Goal: Task Accomplishment & Management: Manage account settings

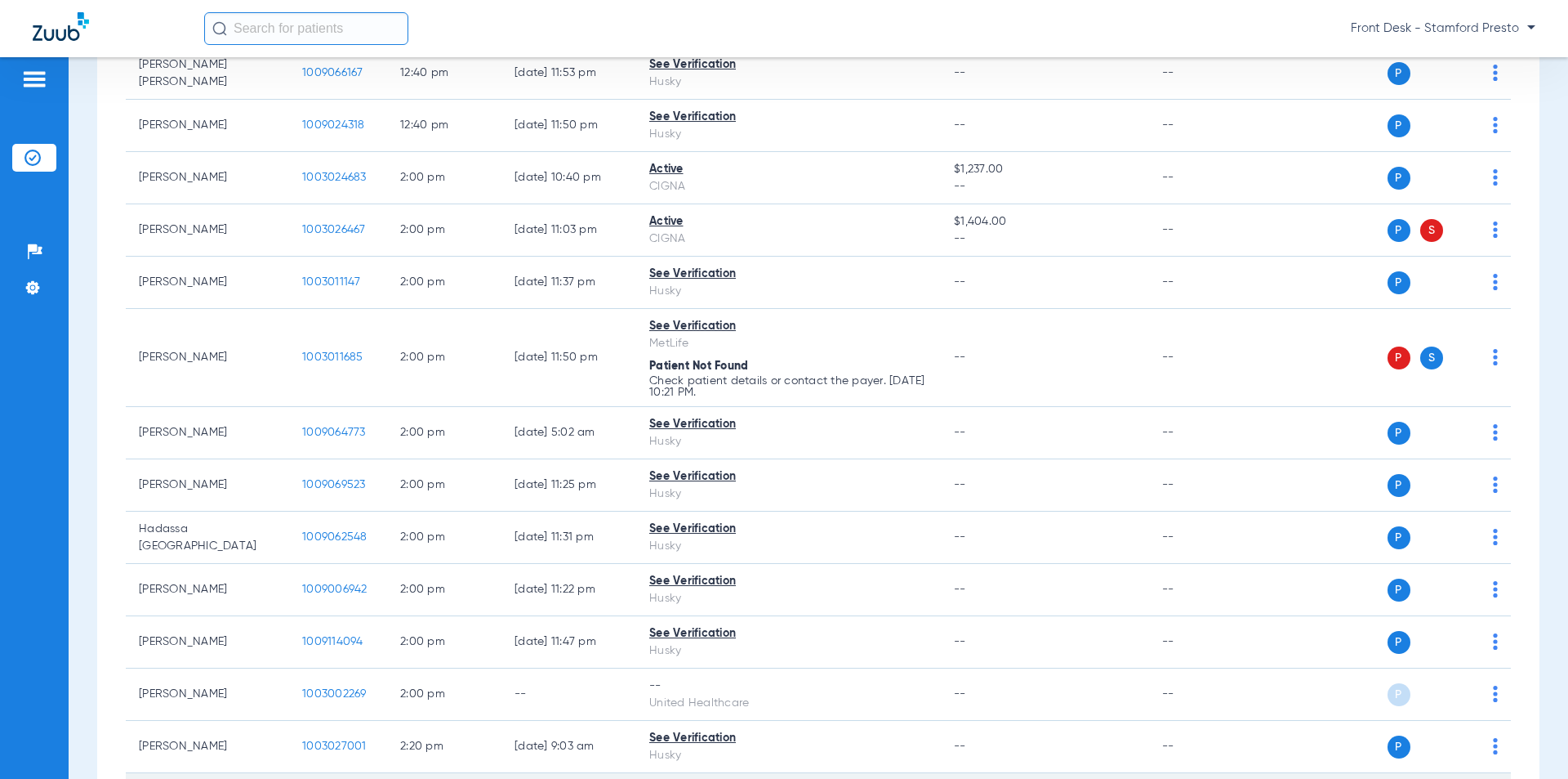
scroll to position [3268, 0]
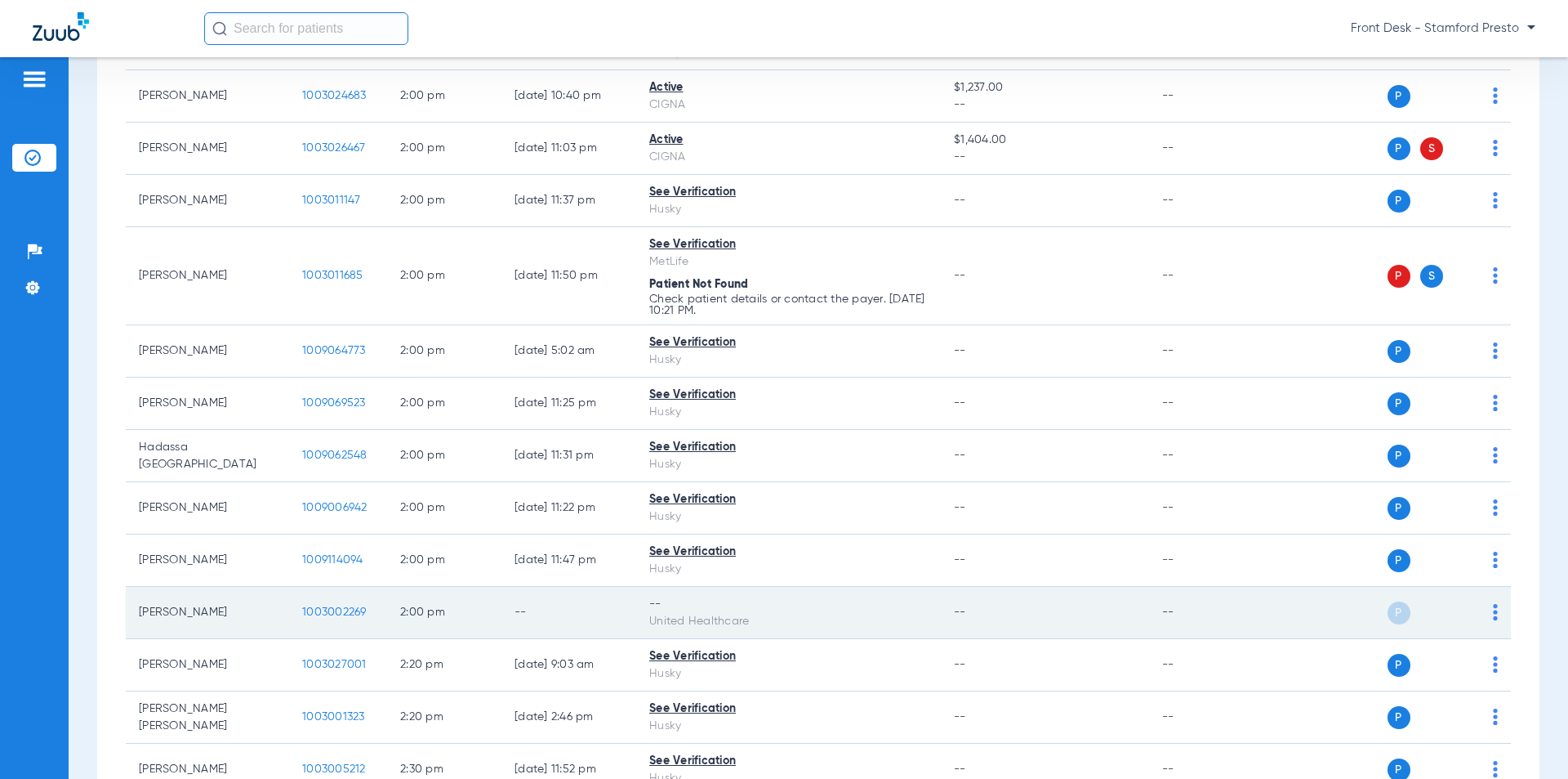
click at [337, 606] on span "1003002269" at bounding box center [334, 612] width 64 height 12
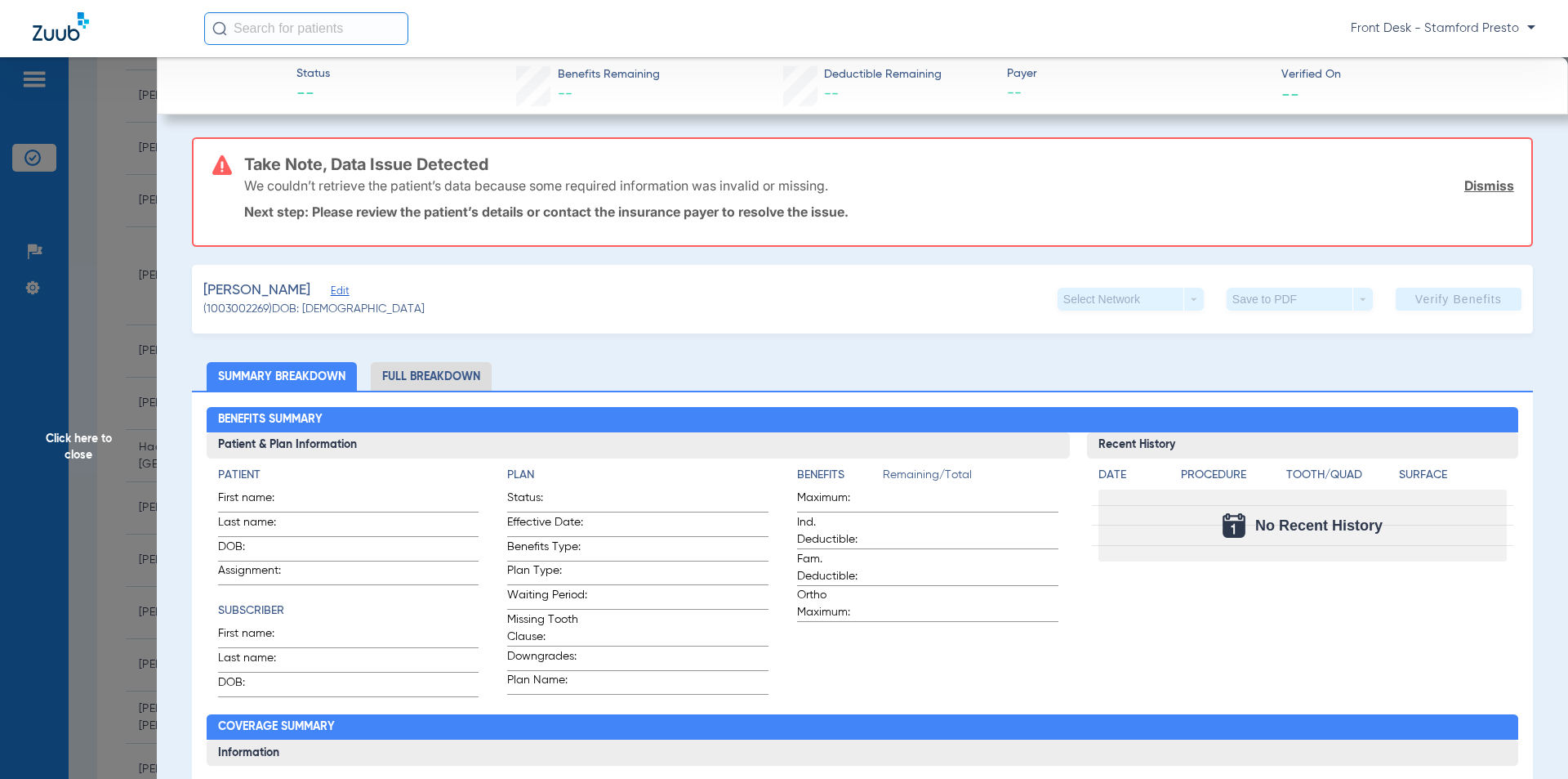
click at [113, 274] on span "Click here to close" at bounding box center [78, 447] width 157 height 779
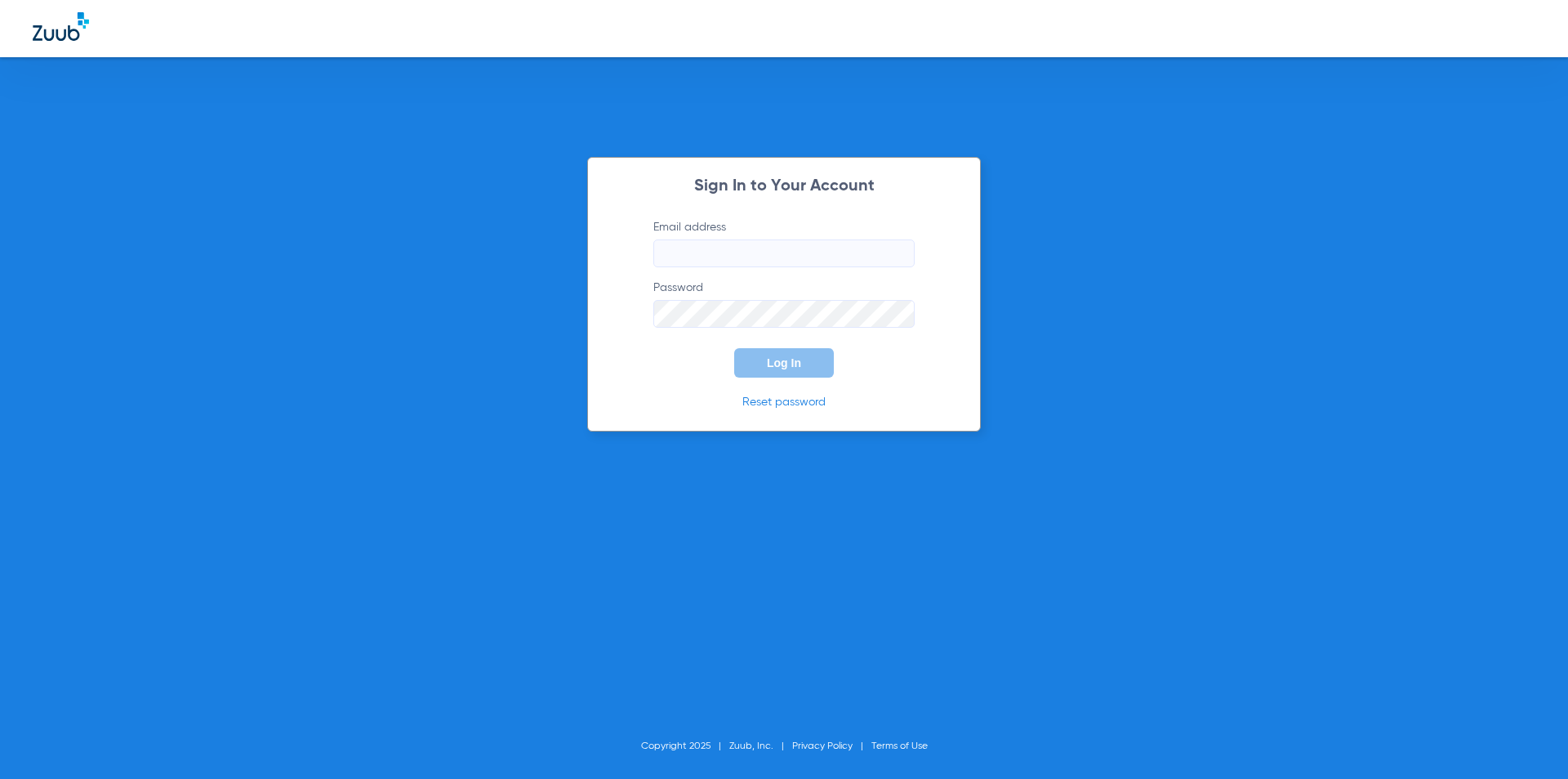
click at [750, 265] on input "Email address" at bounding box center [784, 253] width 261 height 28
click at [805, 238] on label "Email address" at bounding box center [784, 243] width 261 height 49
click at [805, 239] on input "Email address" at bounding box center [784, 253] width 261 height 28
click at [788, 262] on input "Email address" at bounding box center [784, 253] width 261 height 28
type input "stamfordfd@allaboutkidsteeth.com"
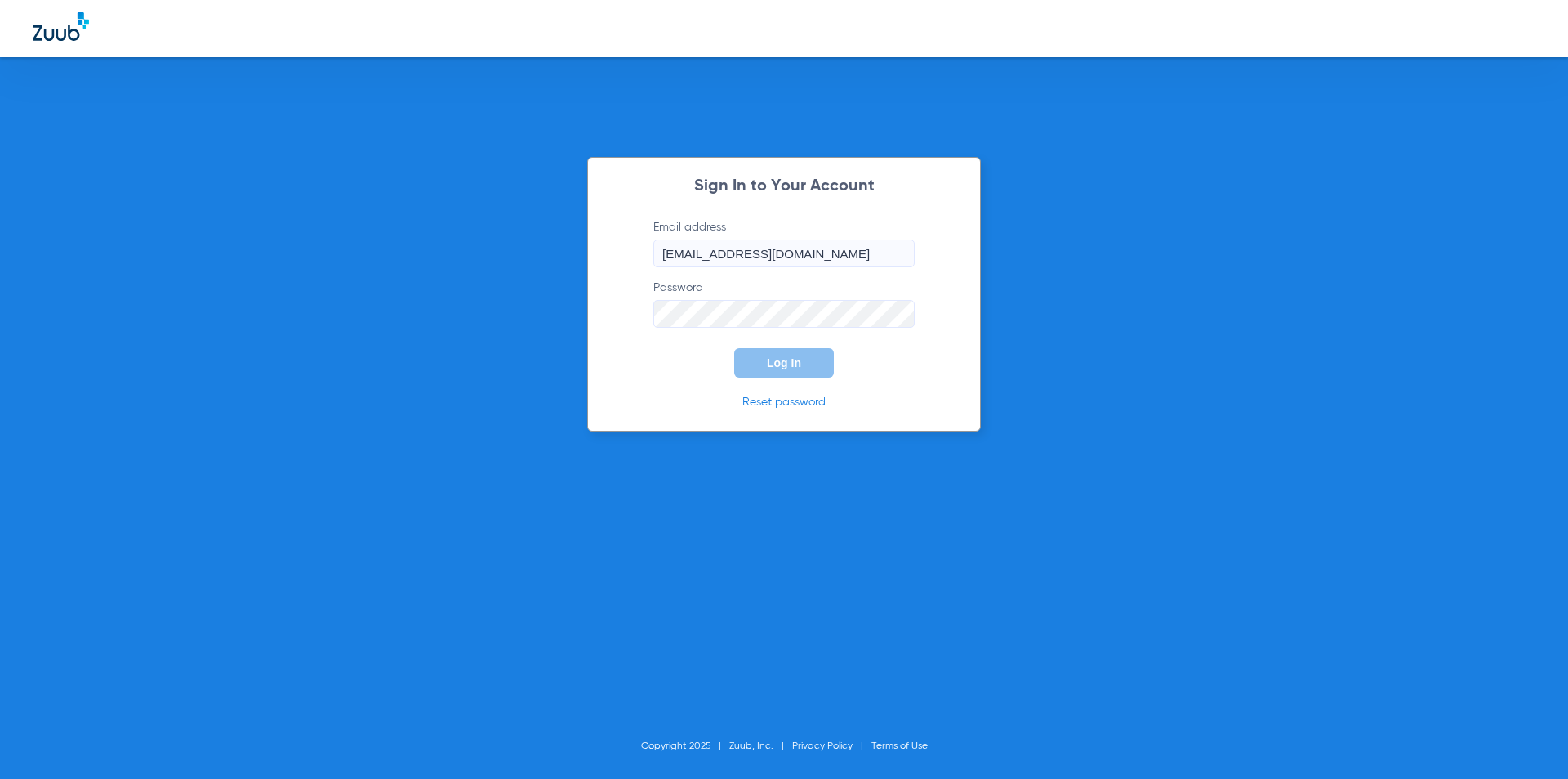
drag, startPoint x: 146, startPoint y: 554, endPoint x: 168, endPoint y: 540, distance: 26.1
click at [146, 554] on div "Sign In to Your Account Email address stamfordfd@allaboutkidsteeth.com Password…" at bounding box center [784, 389] width 1568 height 779
click at [785, 359] on span "Log In" at bounding box center [784, 363] width 35 height 13
